Goal: Browse casually: Explore the website without a specific task or goal

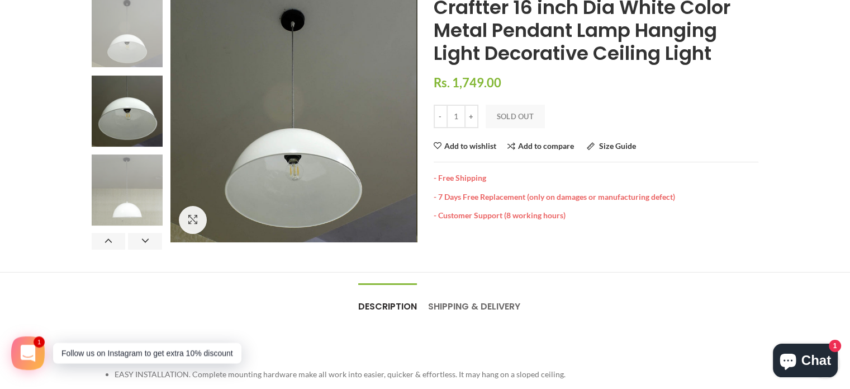
scroll to position [112, 0]
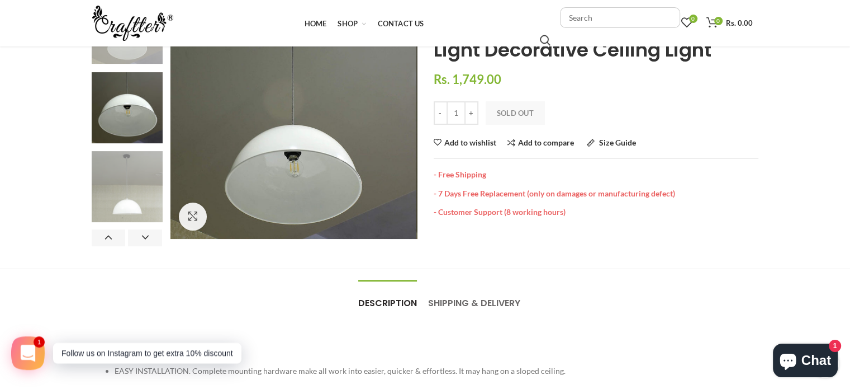
click at [138, 183] on img at bounding box center [127, 186] width 71 height 71
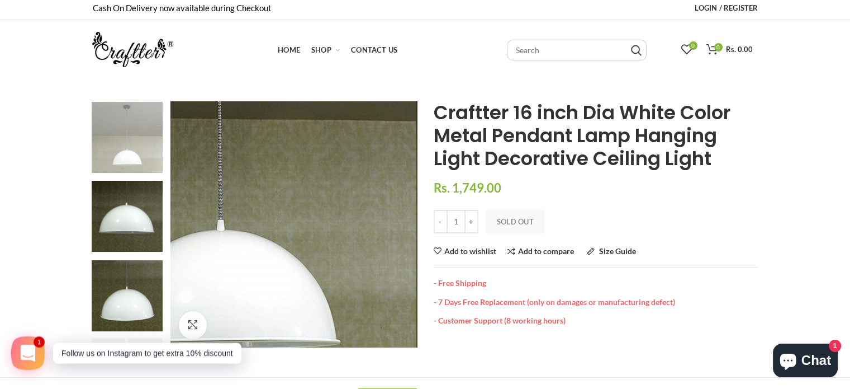
scroll to position [0, 0]
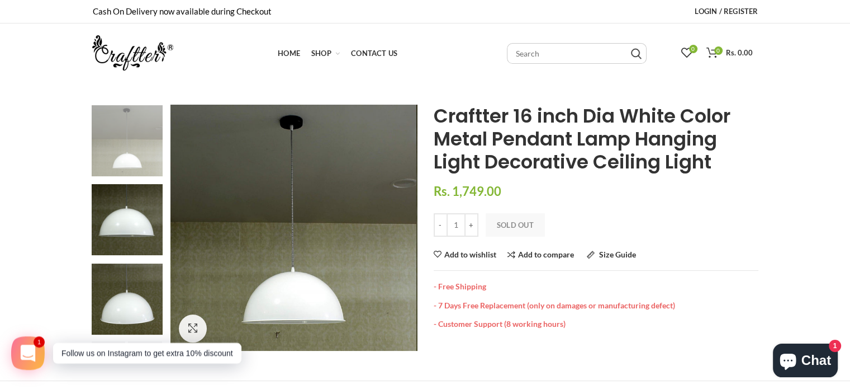
click at [122, 153] on img at bounding box center [127, 140] width 71 height 71
click at [136, 130] on img at bounding box center [127, 140] width 71 height 71
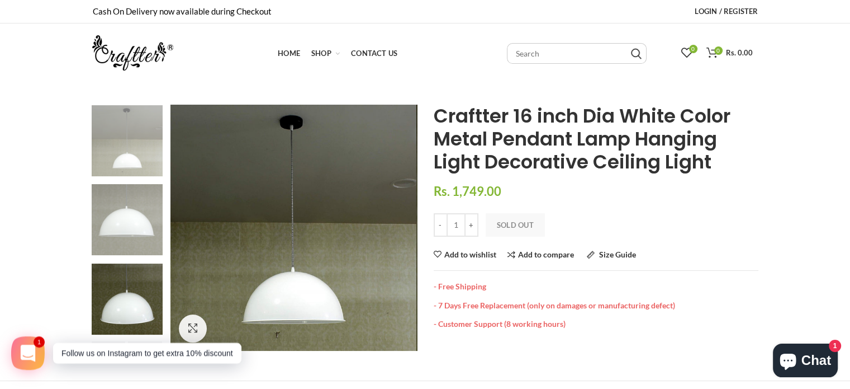
click at [131, 205] on img at bounding box center [127, 219] width 71 height 71
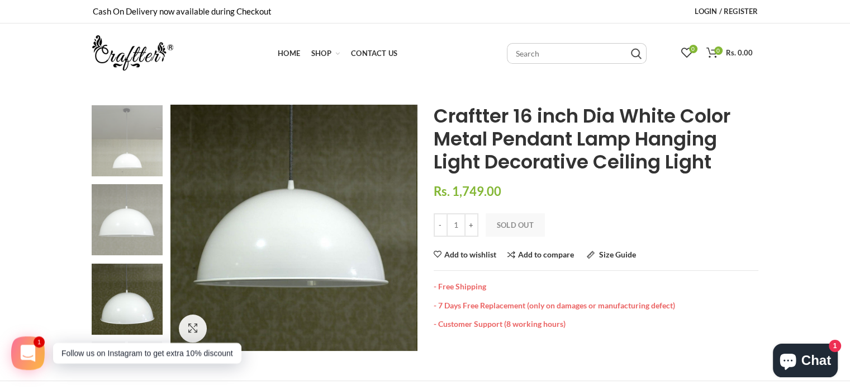
click at [135, 152] on img at bounding box center [127, 140] width 71 height 71
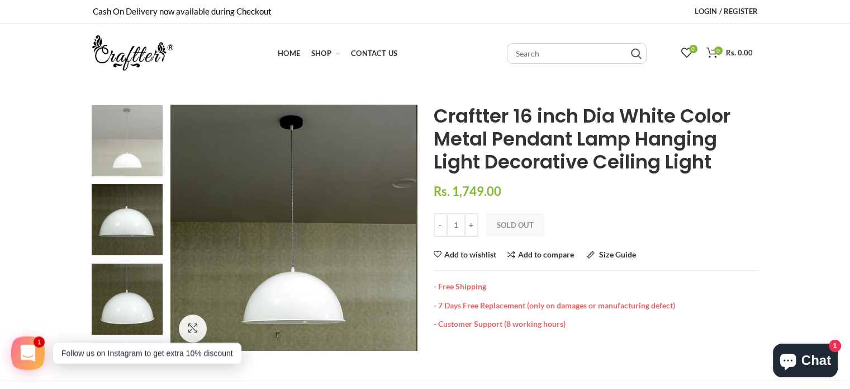
click at [117, 138] on img at bounding box center [127, 140] width 71 height 71
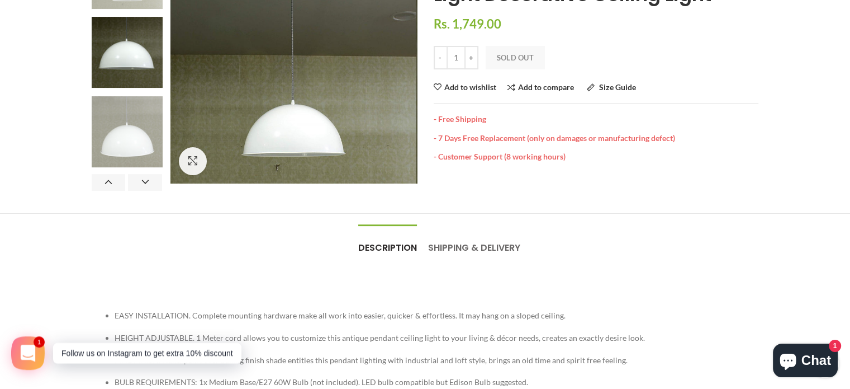
scroll to position [168, 0]
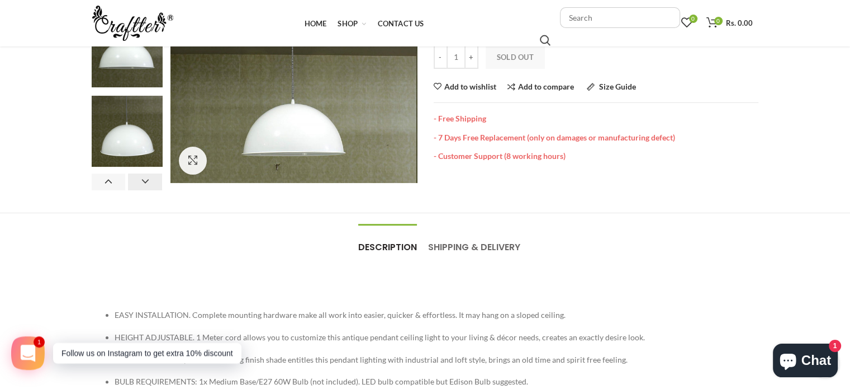
click at [149, 178] on button "Next" at bounding box center [145, 181] width 34 height 17
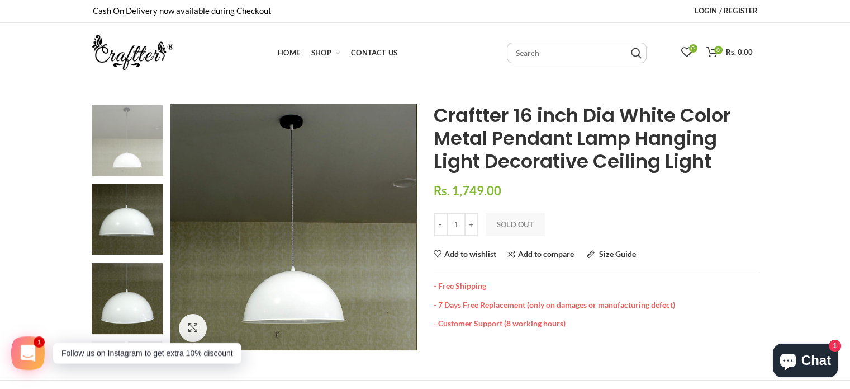
scroll to position [0, 0]
click at [149, 146] on img at bounding box center [127, 140] width 71 height 71
click at [405, 230] on div at bounding box center [400, 228] width 28 height 28
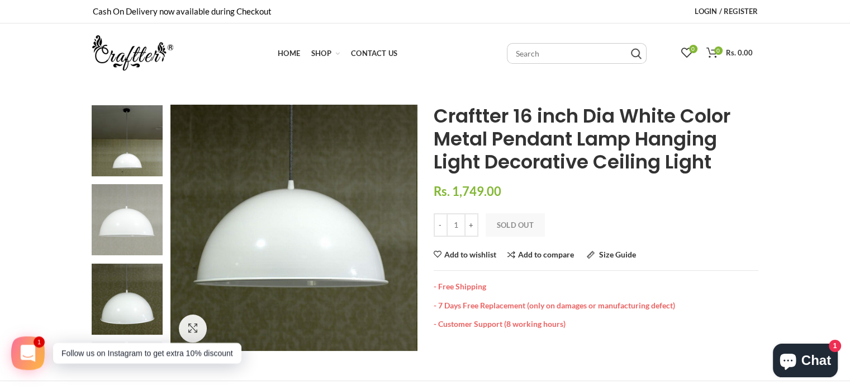
click at [120, 226] on img at bounding box center [127, 219] width 71 height 71
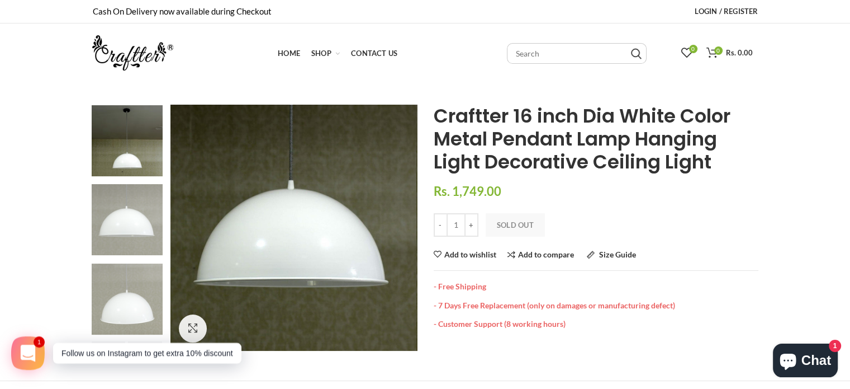
click at [132, 288] on img at bounding box center [127, 298] width 71 height 71
